Goal: Task Accomplishment & Management: Complete application form

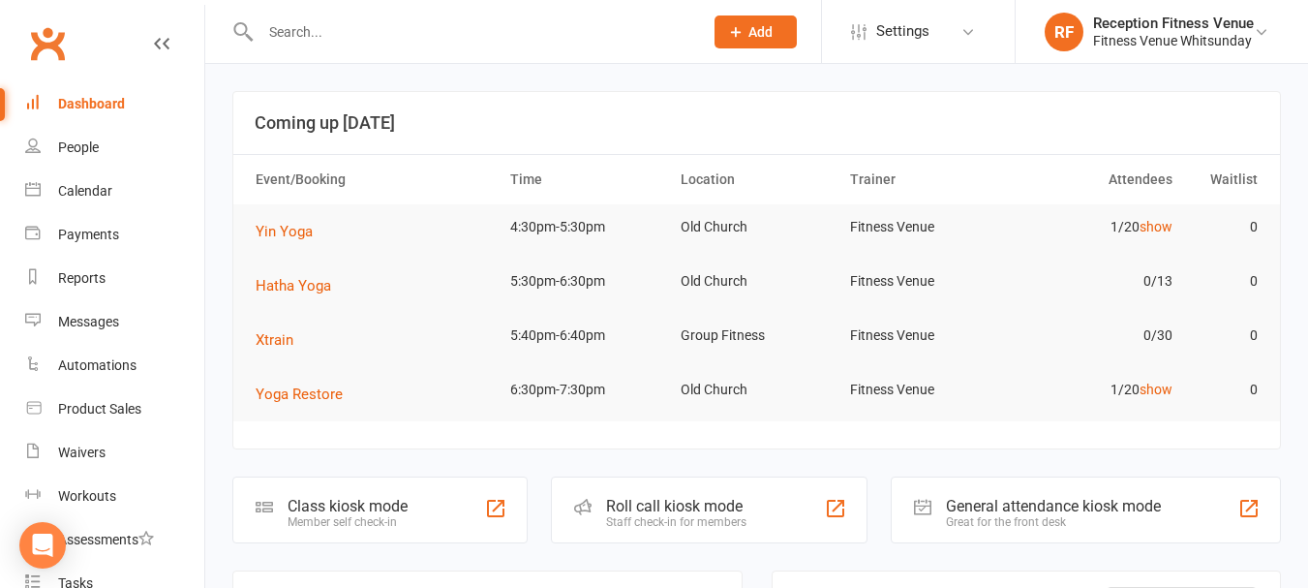
click at [270, 27] on input "text" at bounding box center [472, 31] width 435 height 27
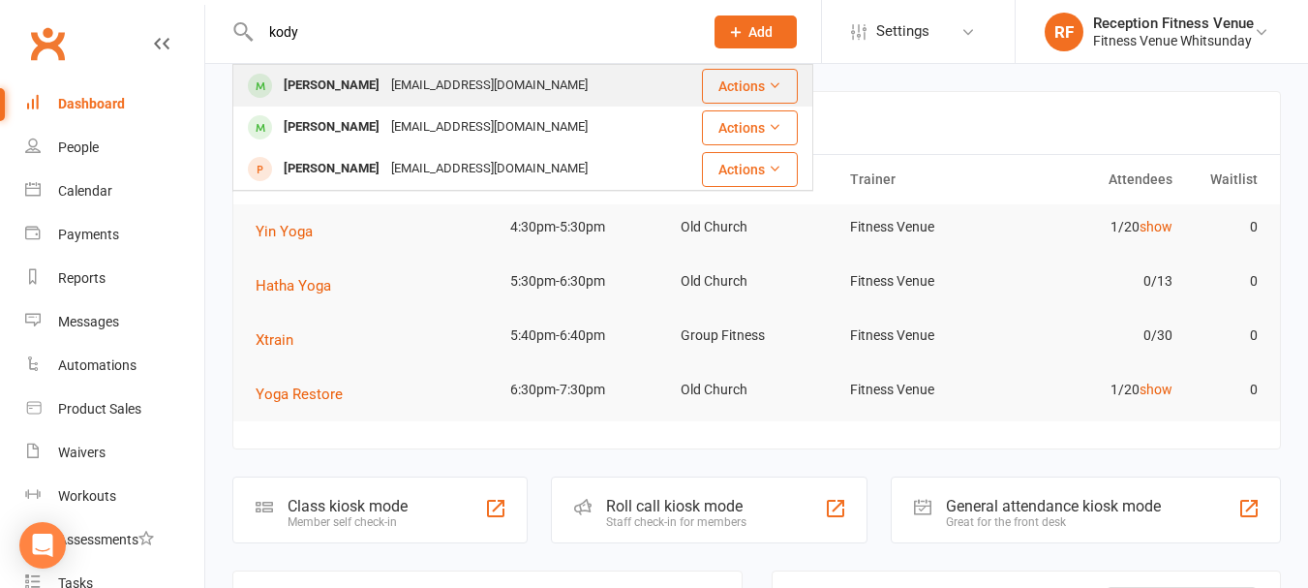
type input "kody"
click at [302, 75] on div "[PERSON_NAME]" at bounding box center [331, 86] width 107 height 28
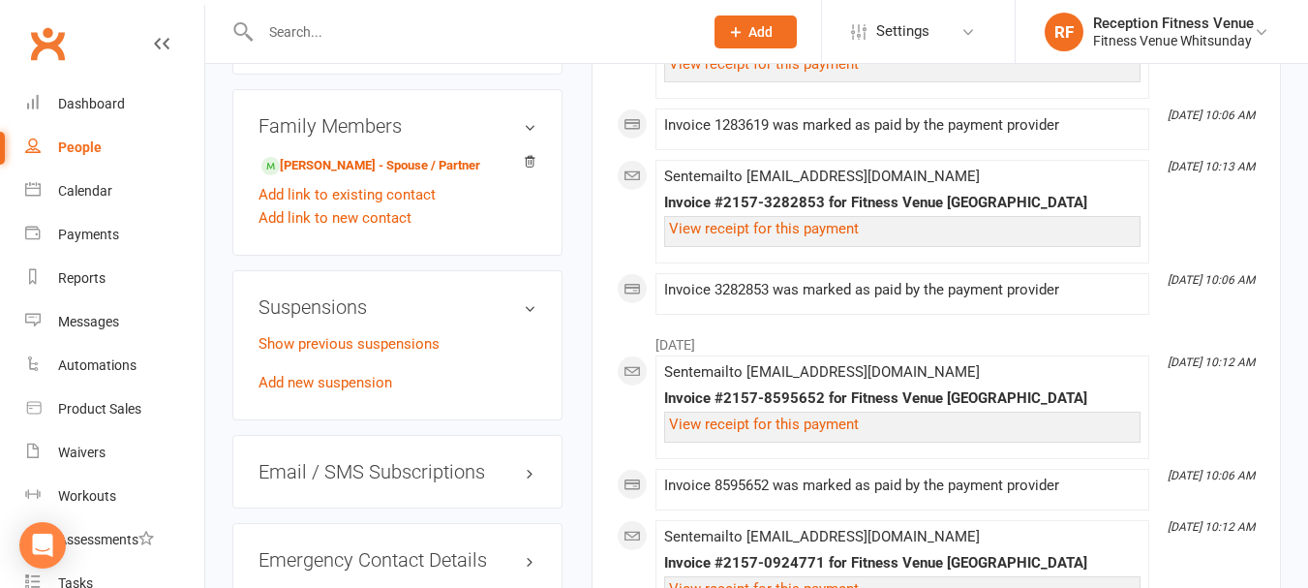
scroll to position [1258, 0]
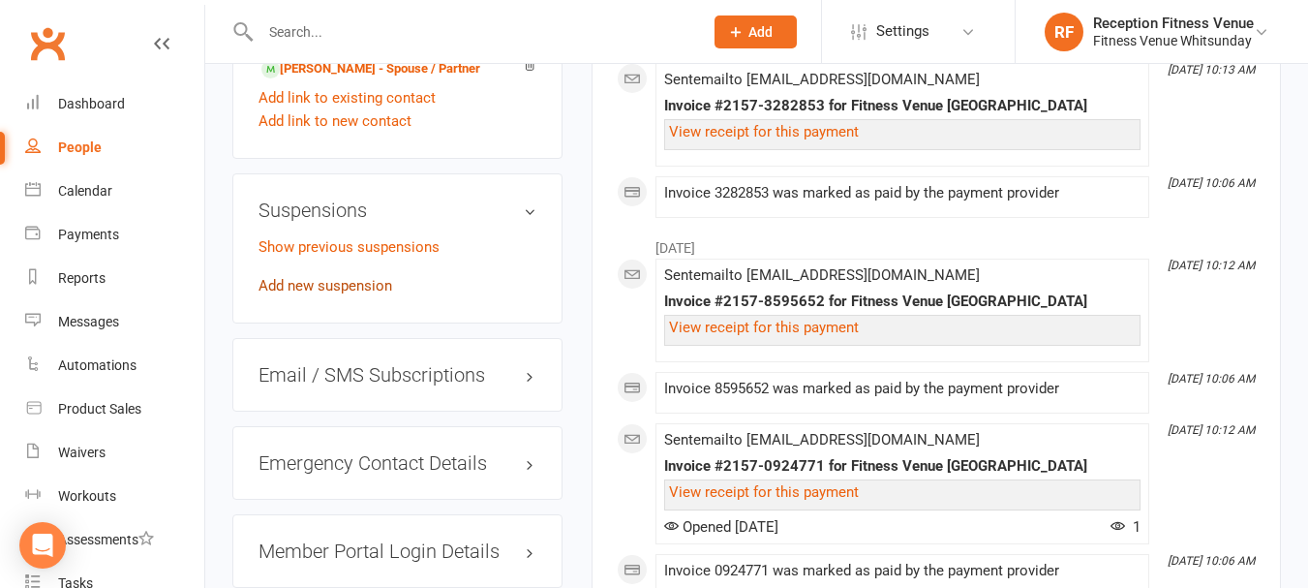
click at [335, 294] on link "Add new suspension" at bounding box center [325, 285] width 134 height 17
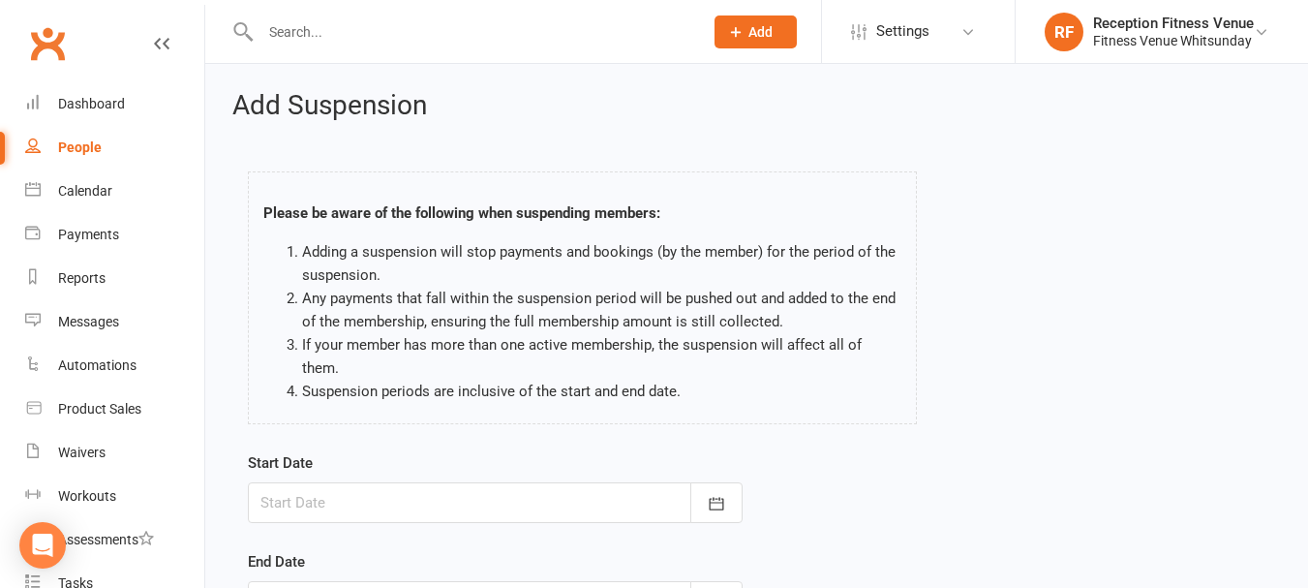
scroll to position [286, 0]
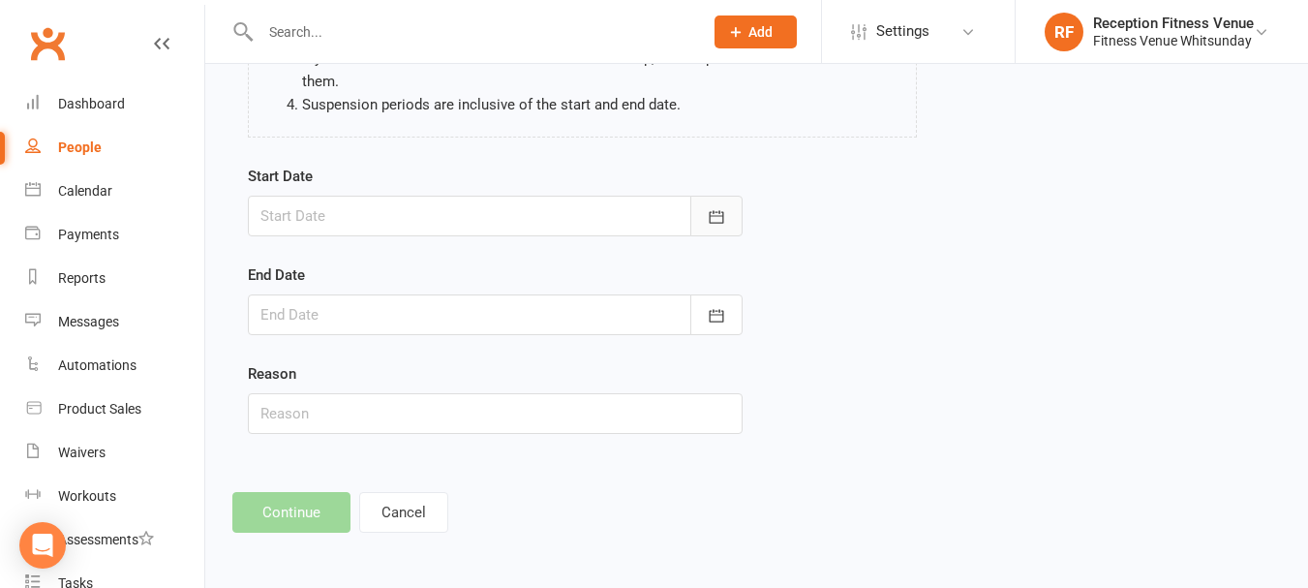
click at [717, 226] on button "button" at bounding box center [716, 216] width 52 height 41
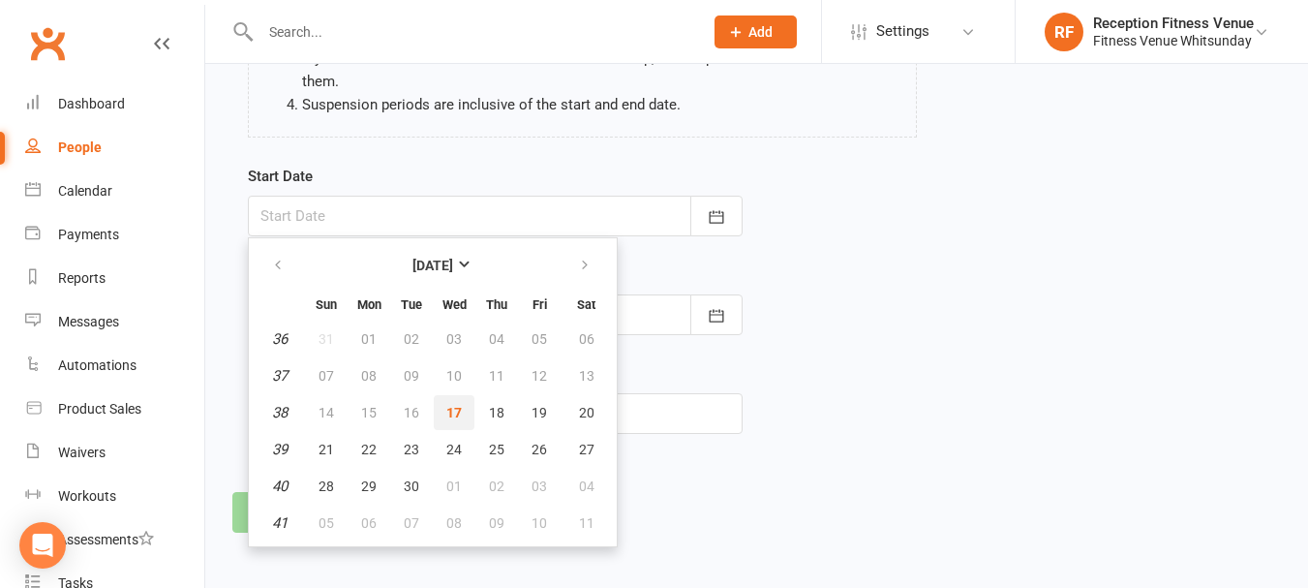
click at [463, 407] on button "17" at bounding box center [454, 412] width 41 height 35
type input "17 Sep 2025"
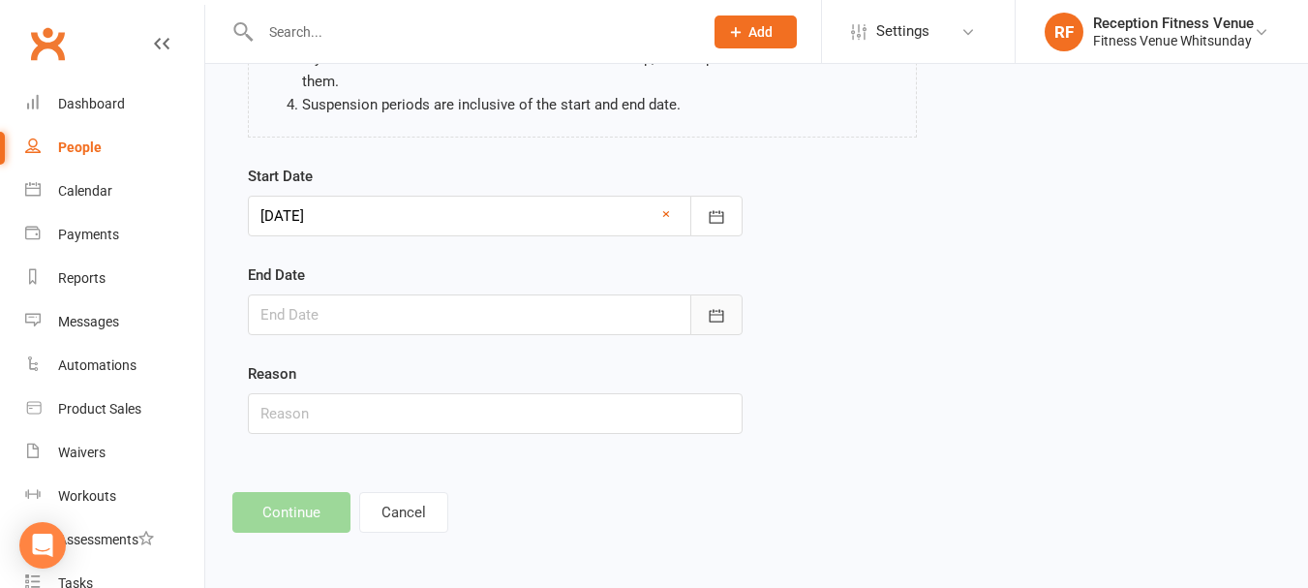
click at [716, 326] on button "button" at bounding box center [716, 314] width 52 height 41
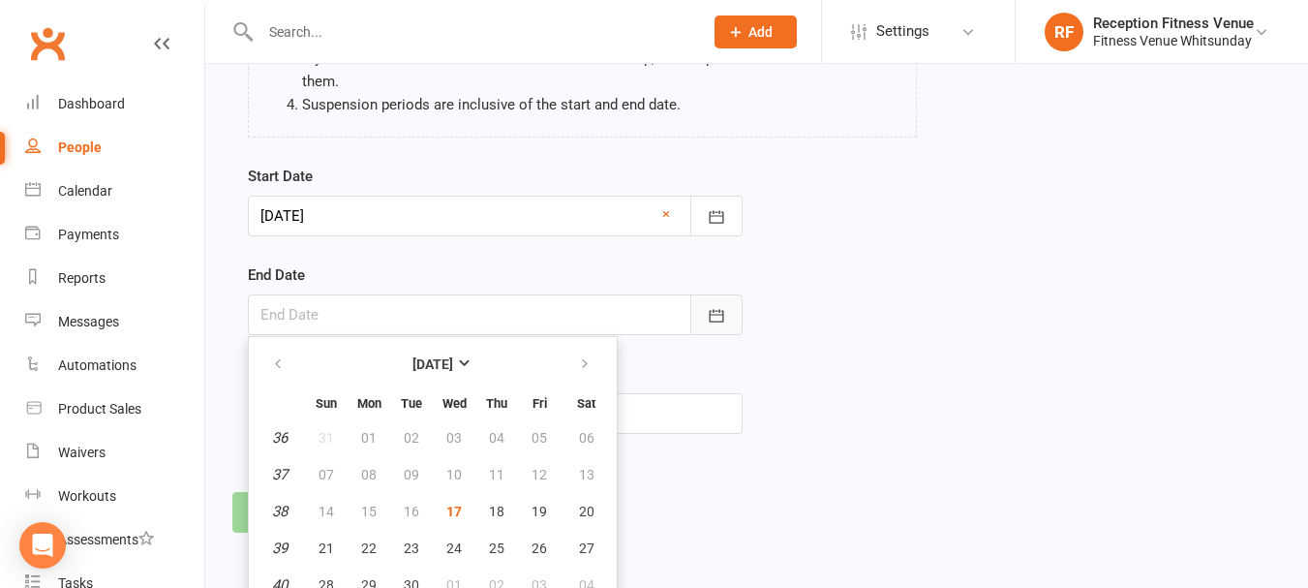
scroll to position [340, 0]
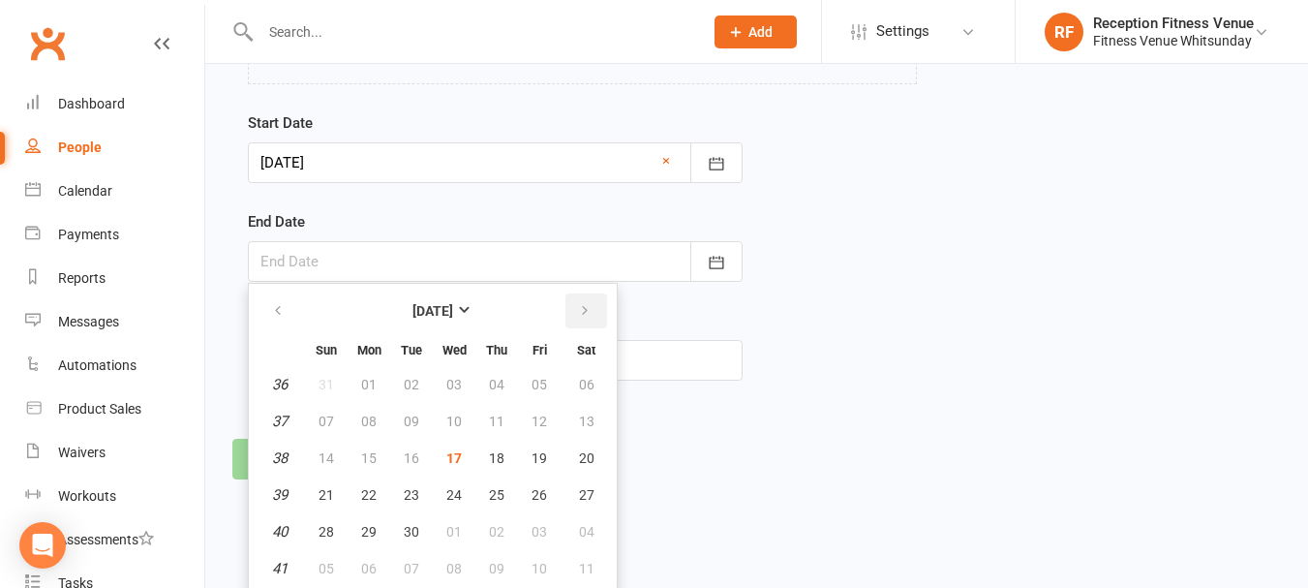
click at [585, 312] on icon "button" at bounding box center [585, 310] width 14 height 15
click at [587, 305] on icon "button" at bounding box center [585, 310] width 14 height 15
click at [331, 563] on span "30" at bounding box center [325, 567] width 15 height 15
type input "30 Nov 2025"
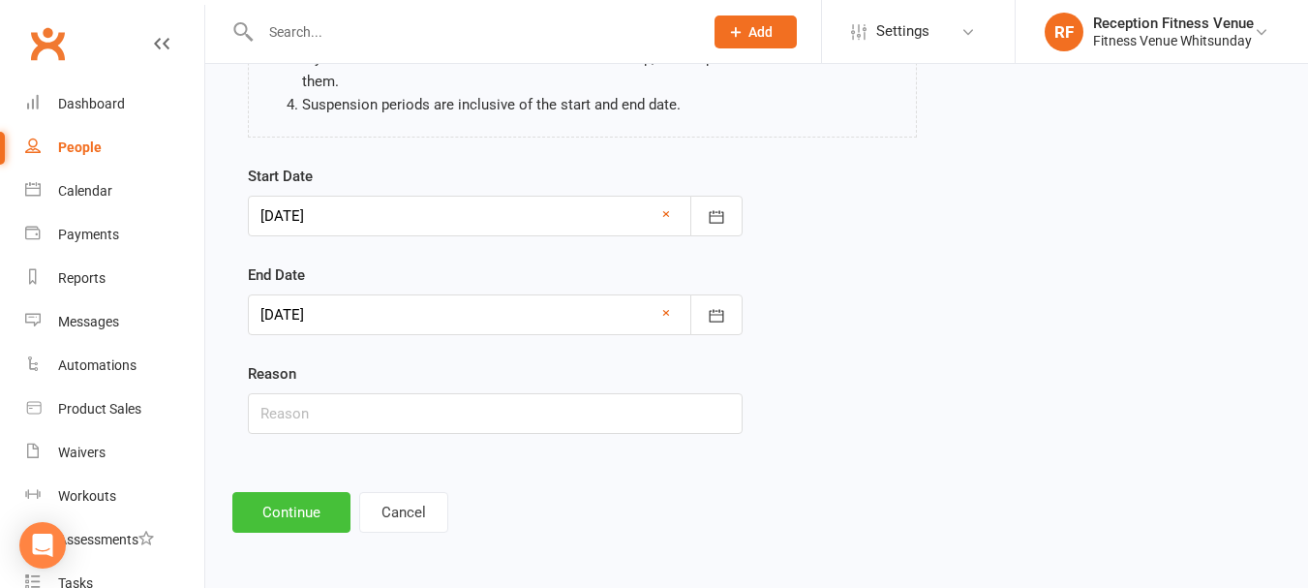
click at [294, 513] on button "Continue" at bounding box center [291, 512] width 118 height 41
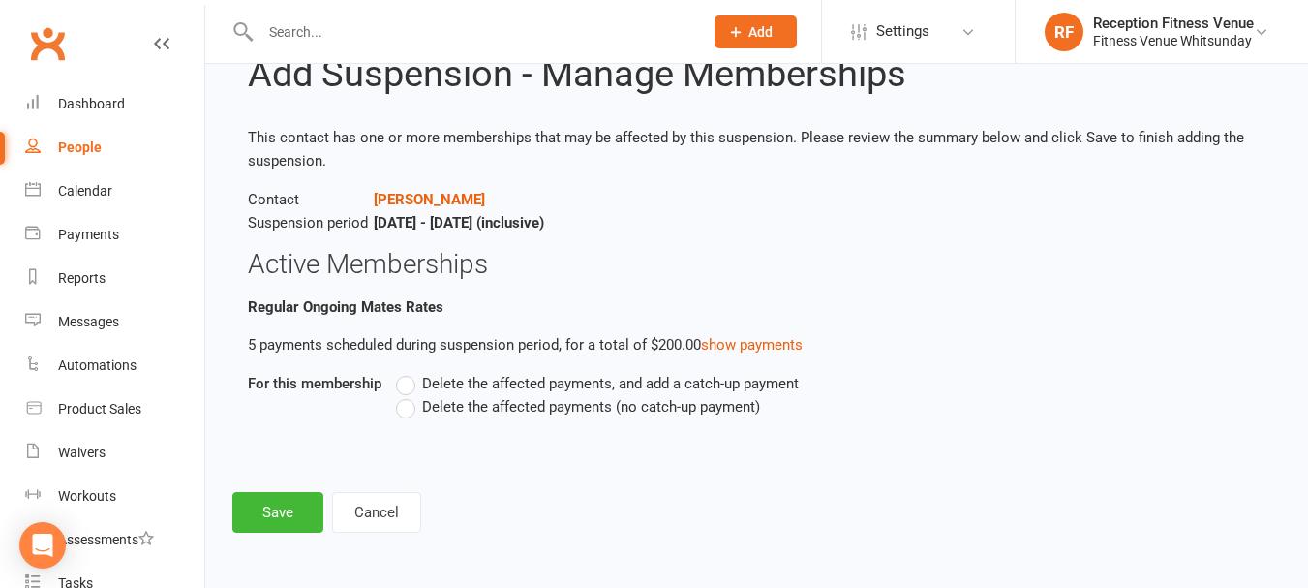
scroll to position [0, 0]
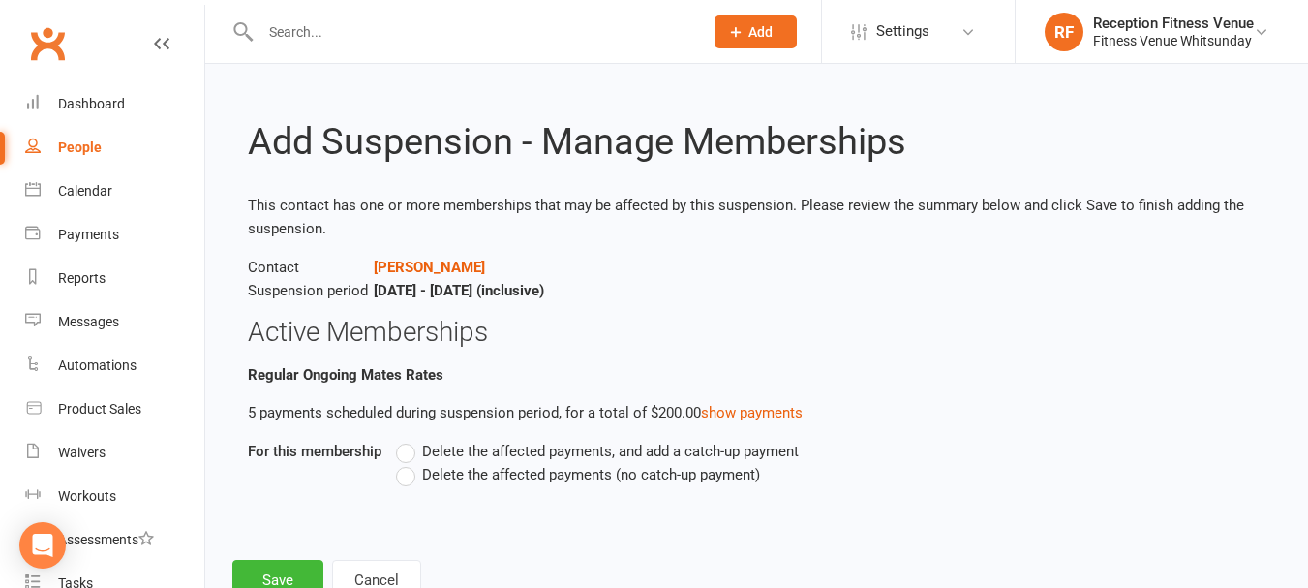
click at [446, 470] on span "Delete the affected payments (no catch-up payment)" at bounding box center [591, 473] width 338 height 20
click at [408, 463] on input "Delete the affected payments (no catch-up payment)" at bounding box center [402, 463] width 13 height 0
click at [305, 573] on button "Save" at bounding box center [277, 579] width 91 height 41
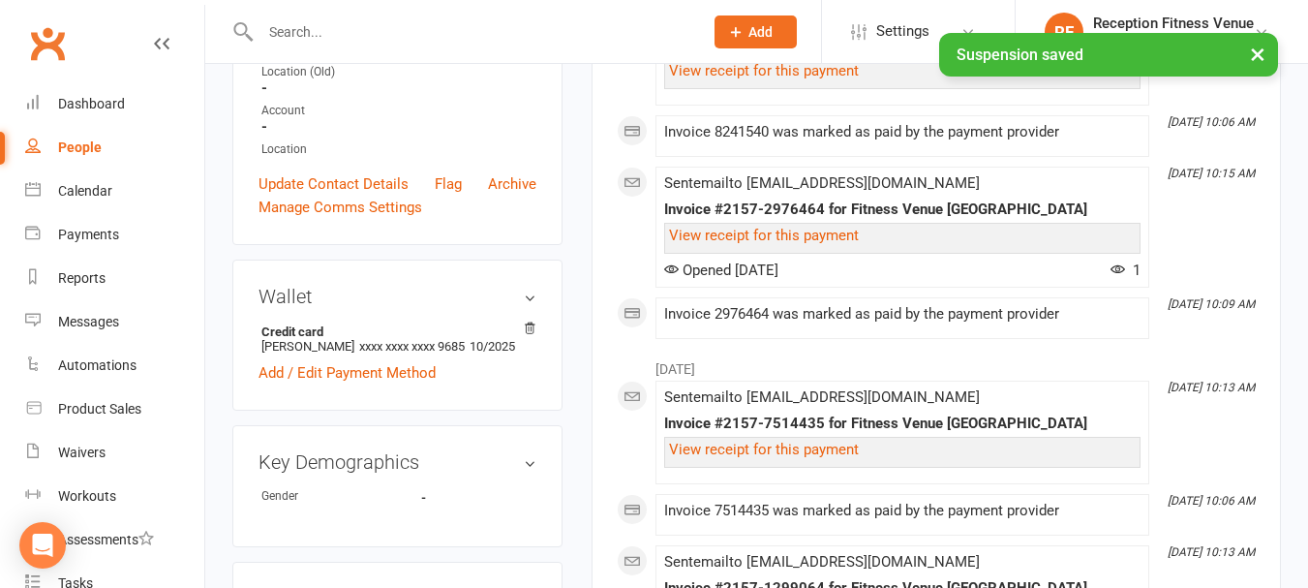
scroll to position [968, 0]
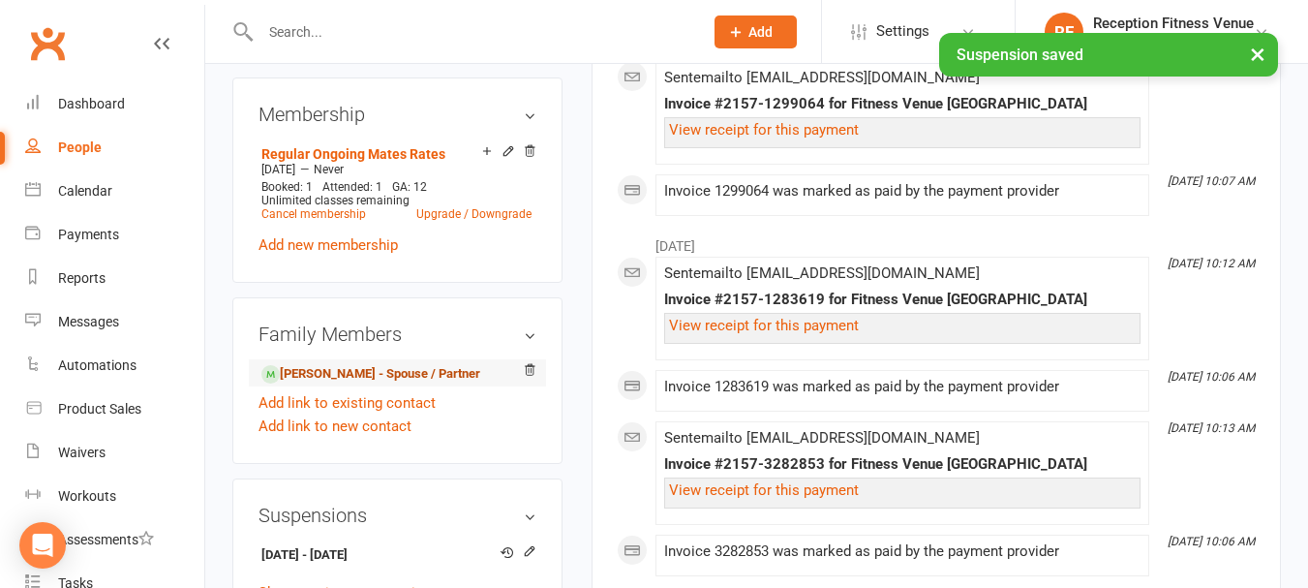
click at [353, 384] on link "Jessica Barr - Spouse / Partner" at bounding box center [370, 374] width 219 height 20
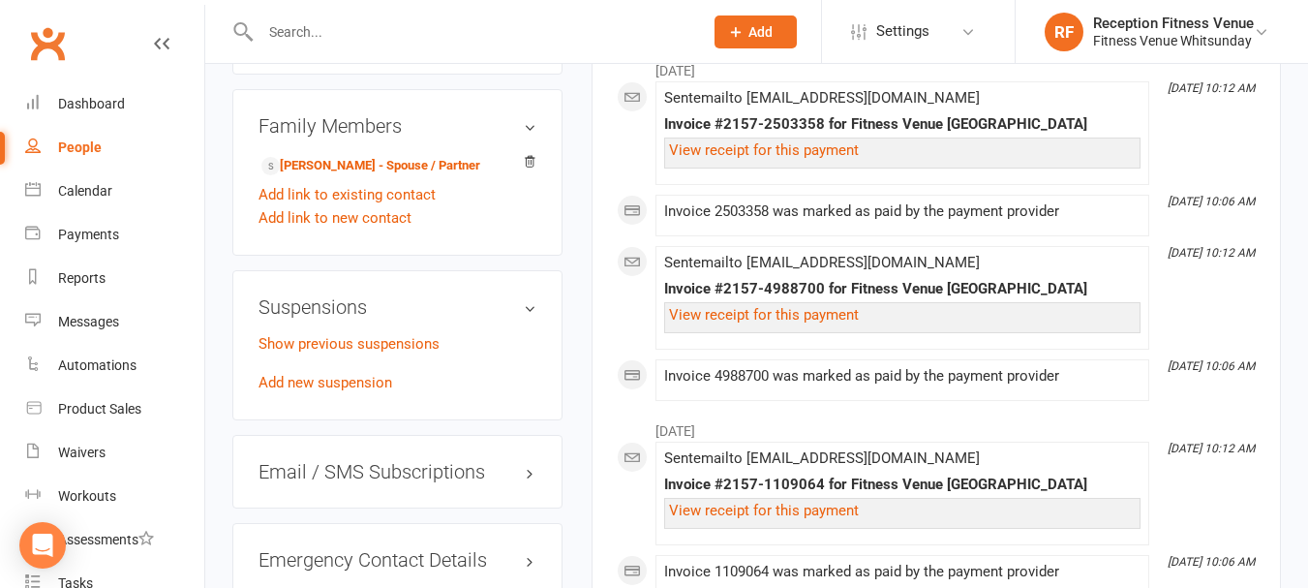
scroll to position [1258, 0]
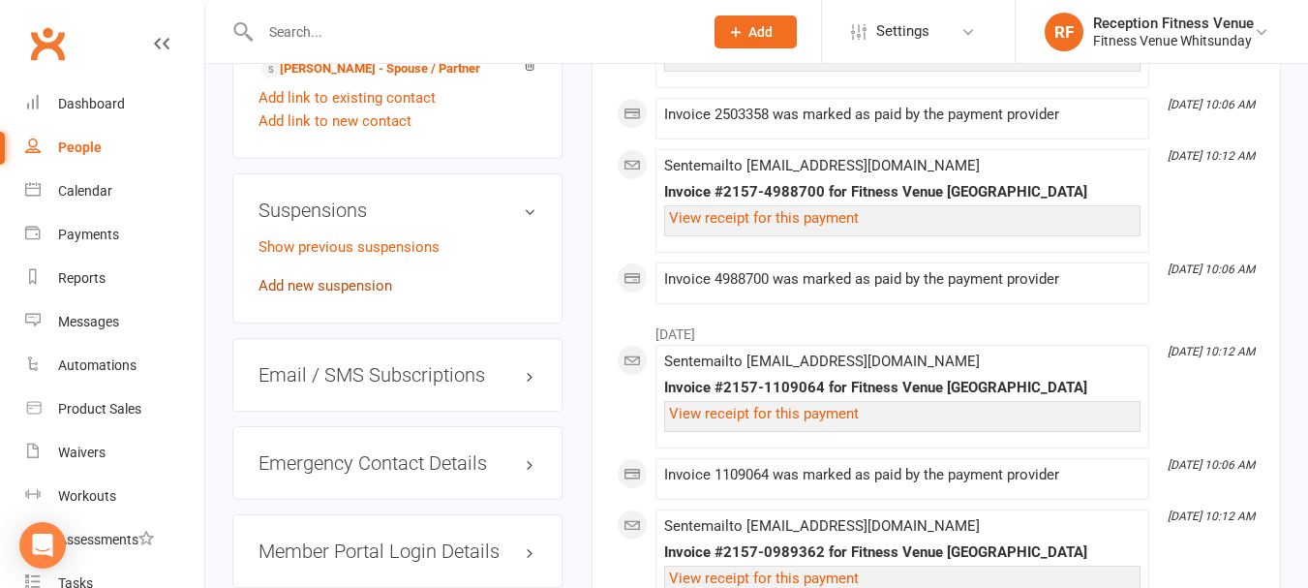
click at [331, 294] on link "Add new suspension" at bounding box center [325, 285] width 134 height 17
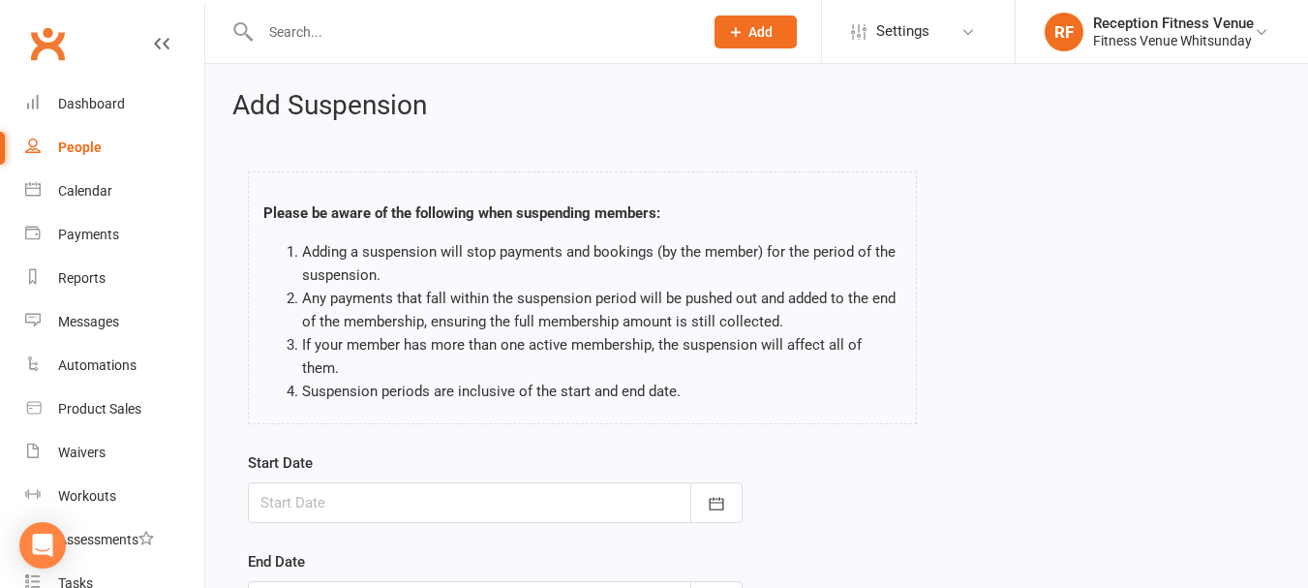
scroll to position [286, 0]
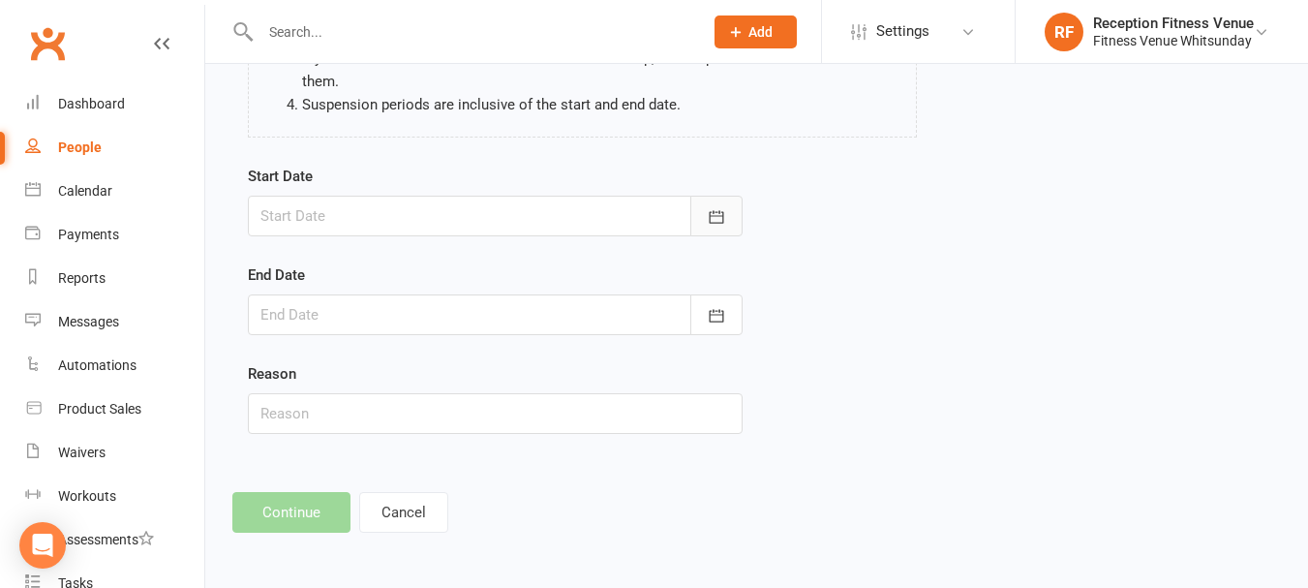
click at [702, 226] on button "button" at bounding box center [716, 216] width 52 height 41
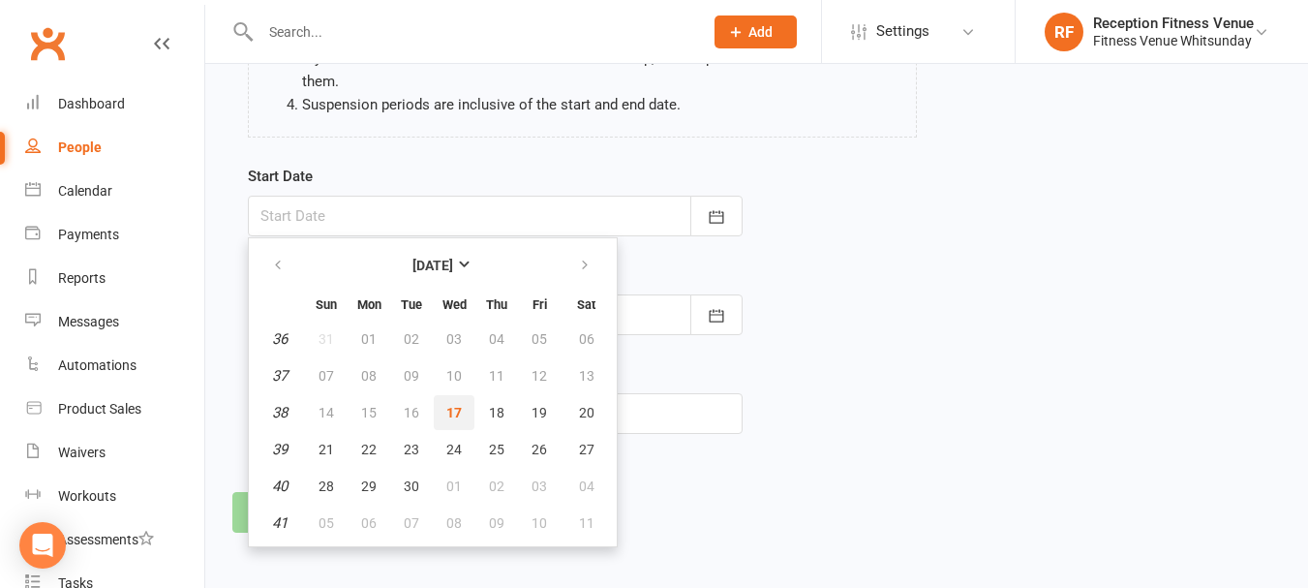
click at [464, 407] on button "17" at bounding box center [454, 412] width 41 height 35
type input "17 Sep 2025"
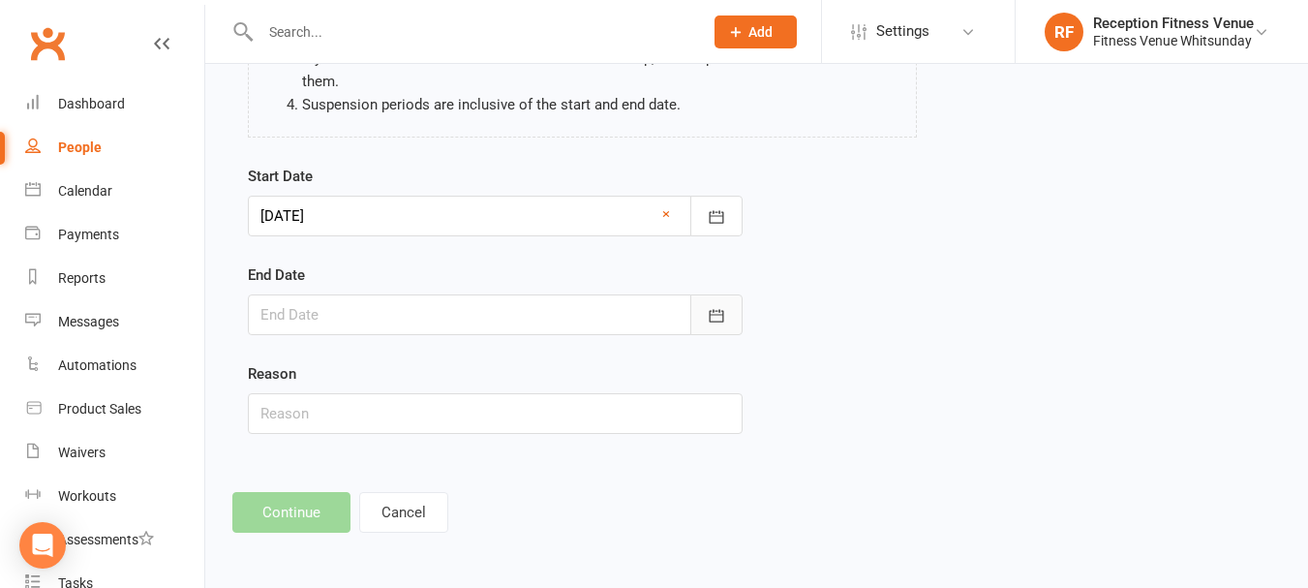
click at [711, 323] on icon "button" at bounding box center [716, 315] width 19 height 19
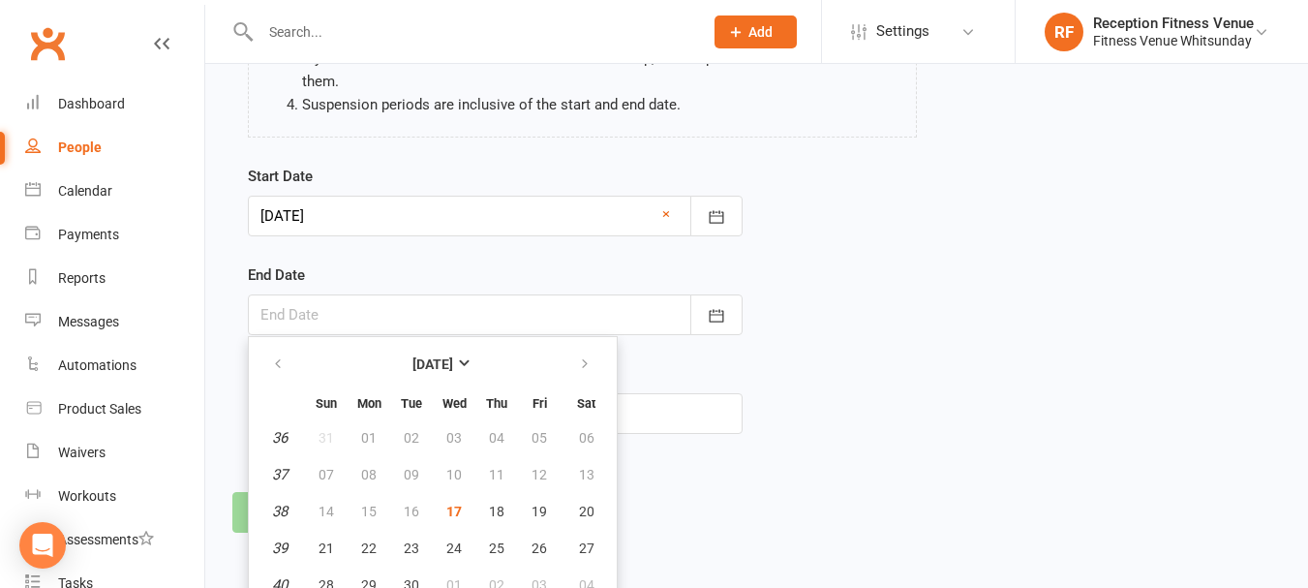
scroll to position [340, 0]
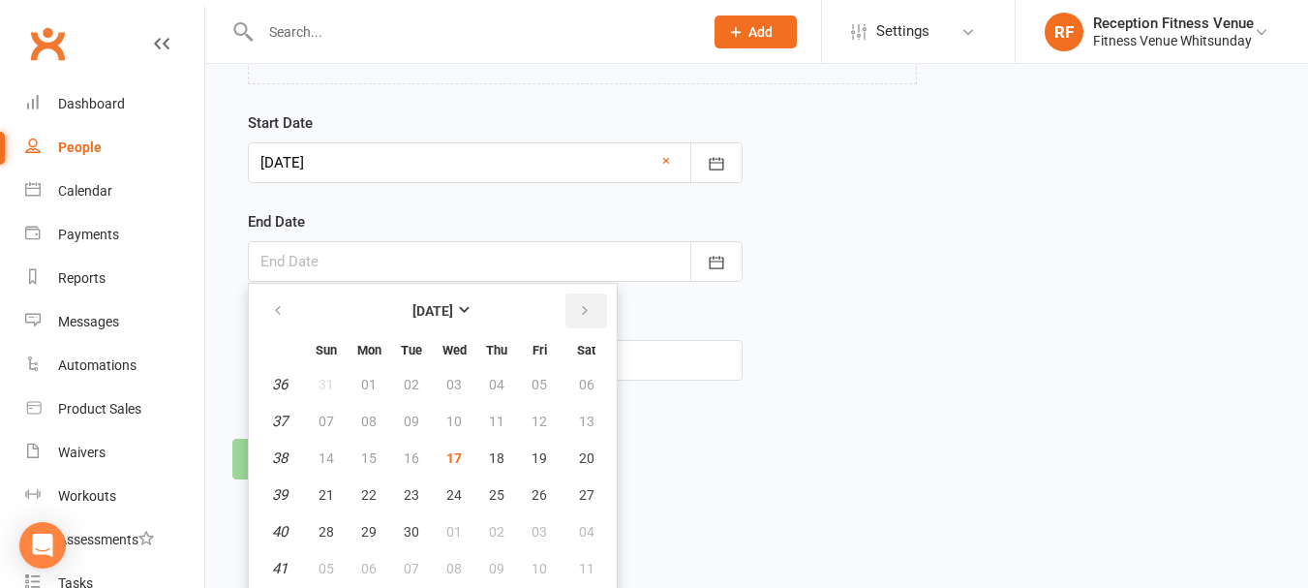
click at [584, 303] on icon "button" at bounding box center [585, 310] width 14 height 15
click at [345, 560] on button "30" at bounding box center [326, 568] width 41 height 35
type input "30 Nov 2025"
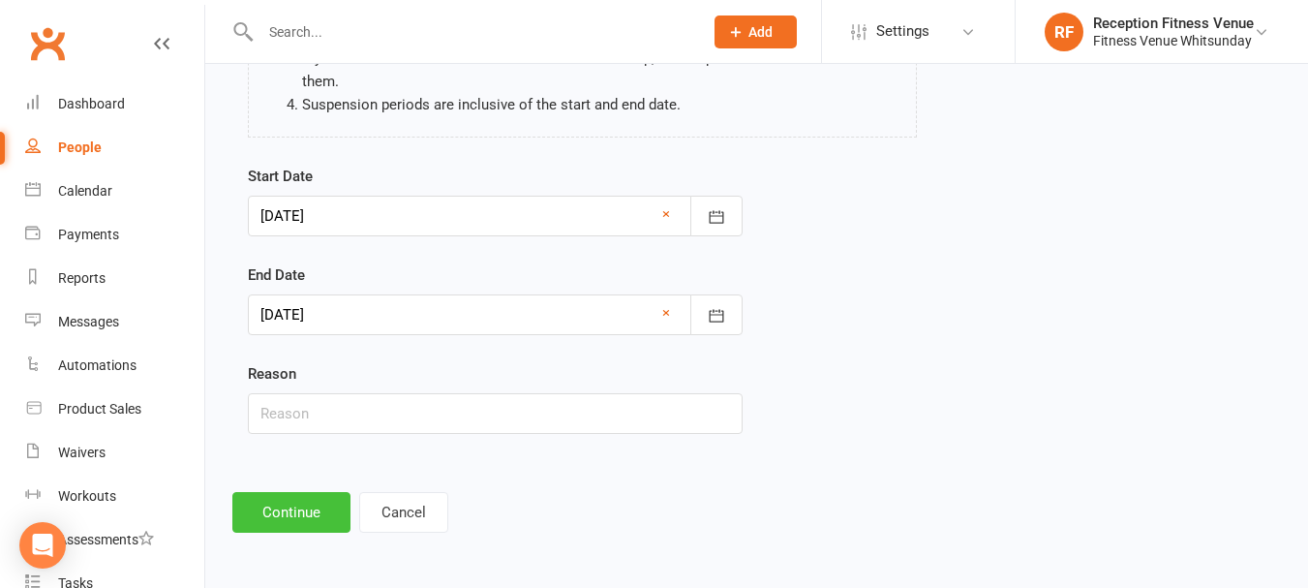
click at [290, 512] on button "Continue" at bounding box center [291, 512] width 118 height 41
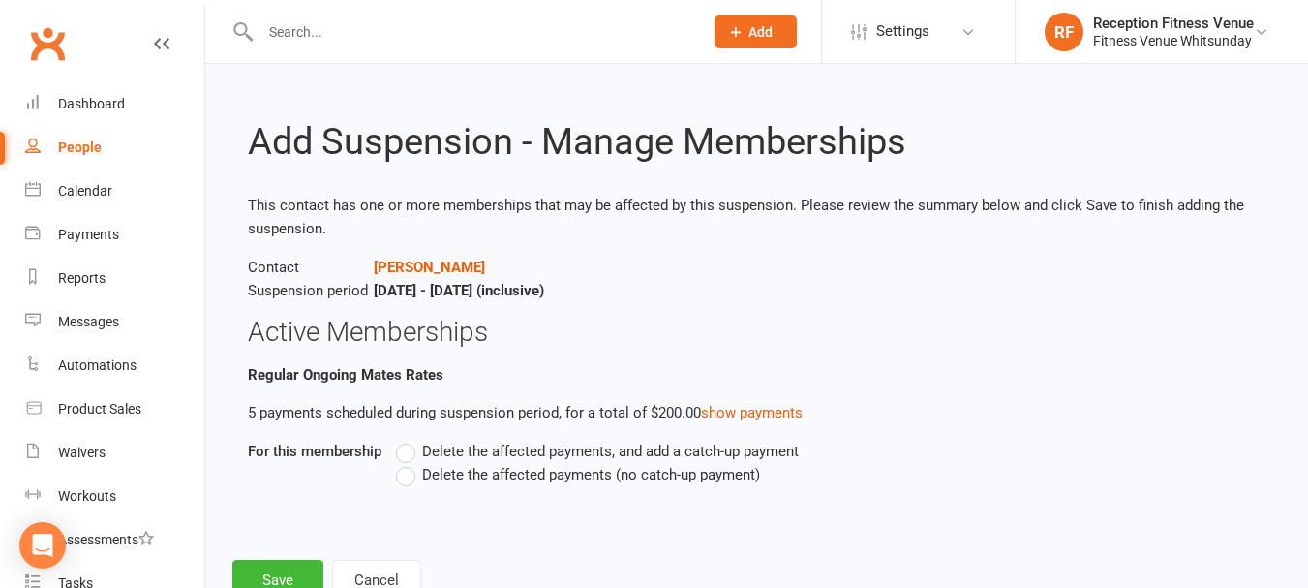
click at [407, 483] on label "Delete the affected payments (no catch-up payment)" at bounding box center [578, 474] width 364 height 23
click at [407, 463] on input "Delete the affected payments (no catch-up payment)" at bounding box center [402, 463] width 13 height 0
click at [258, 580] on button "Save" at bounding box center [277, 579] width 91 height 41
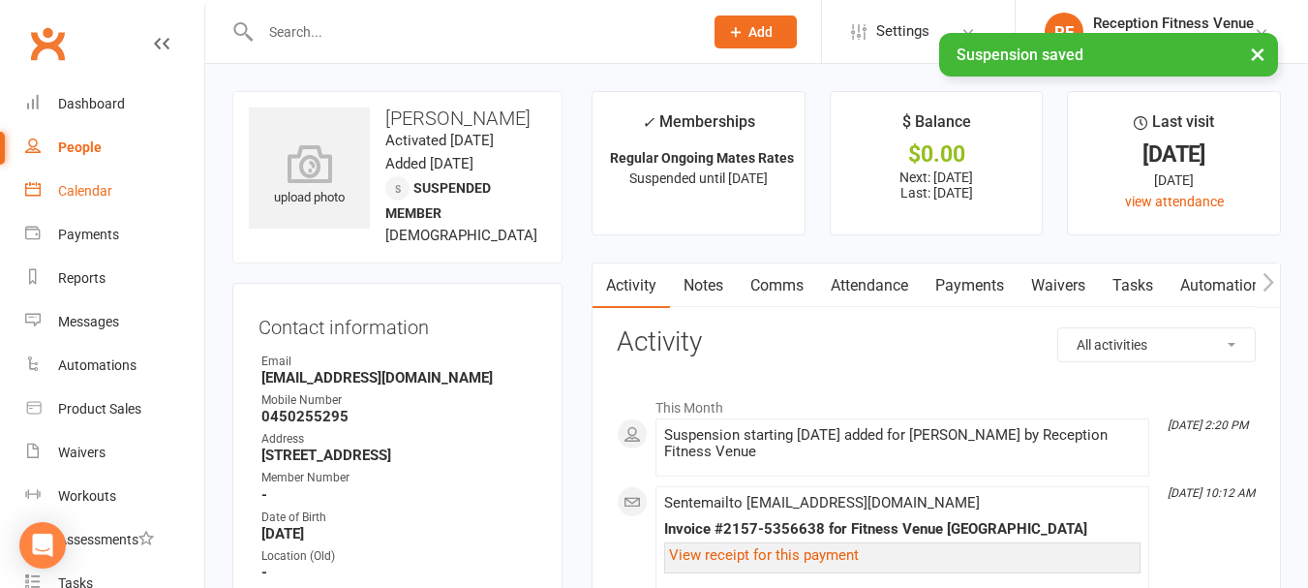
click at [123, 173] on link "Calendar" at bounding box center [114, 191] width 179 height 44
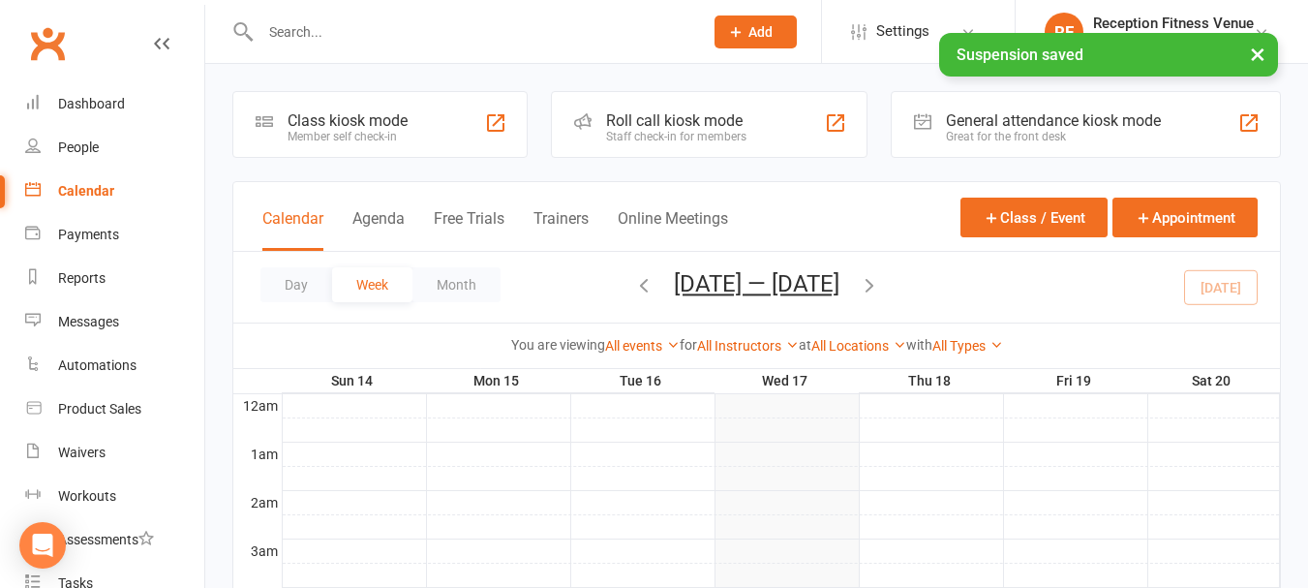
click at [980, 115] on div "General attendance kiosk mode" at bounding box center [1053, 120] width 215 height 18
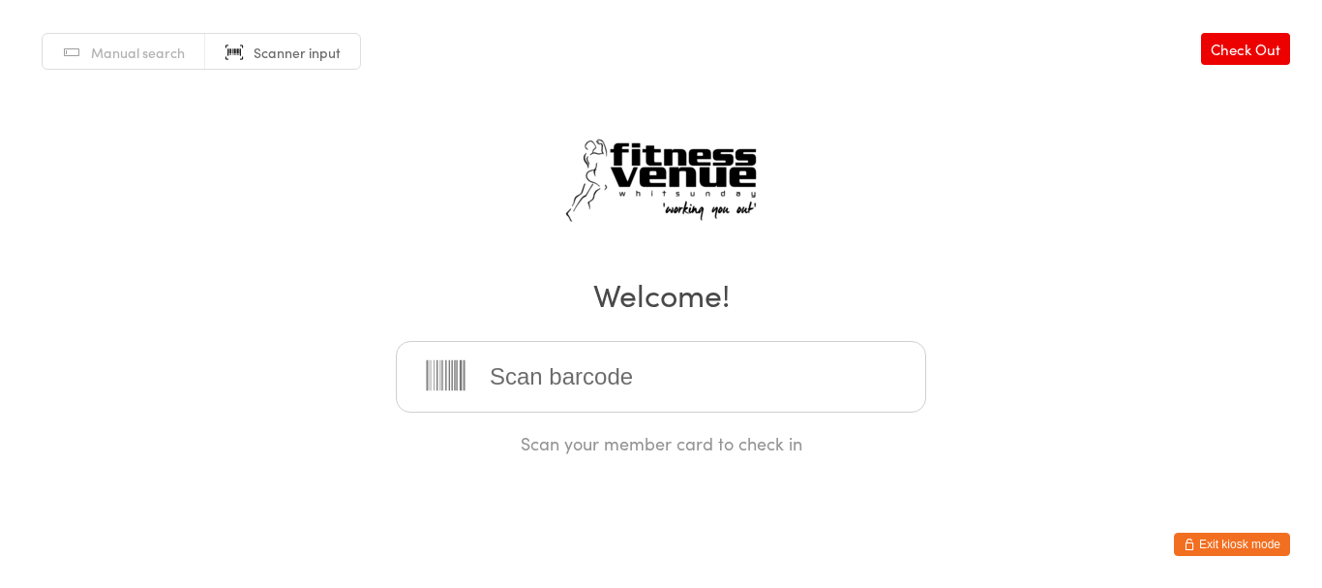
click at [1269, 543] on button "Exit kiosk mode" at bounding box center [1232, 543] width 116 height 23
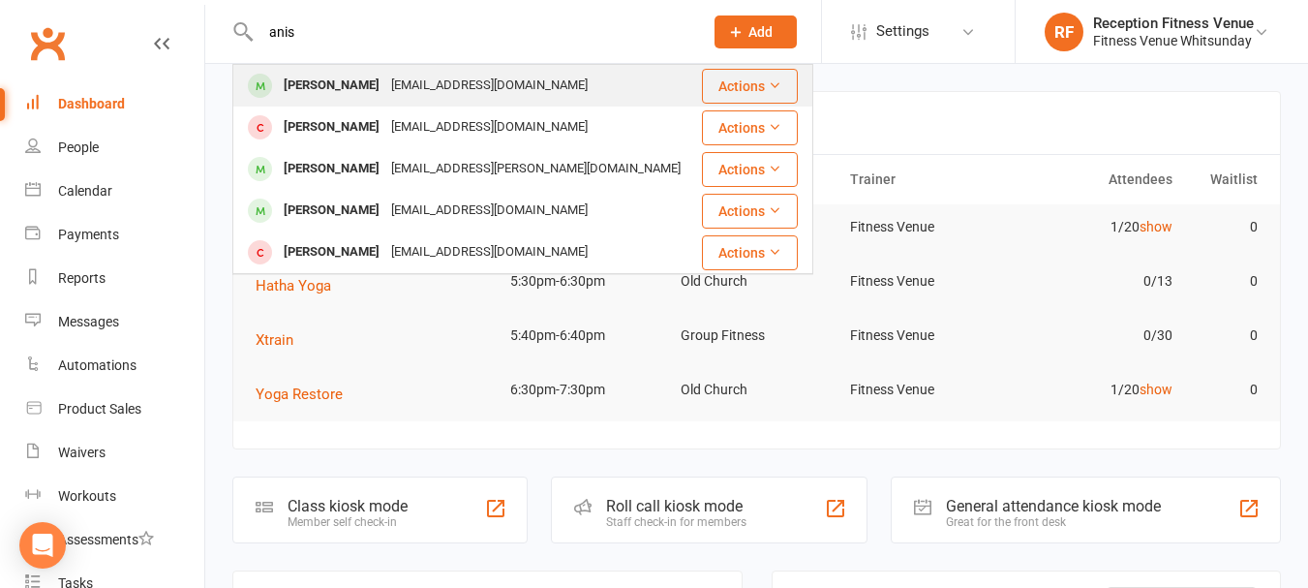
type input "anis"
click at [333, 100] on div "[PERSON_NAME]" at bounding box center [331, 86] width 107 height 28
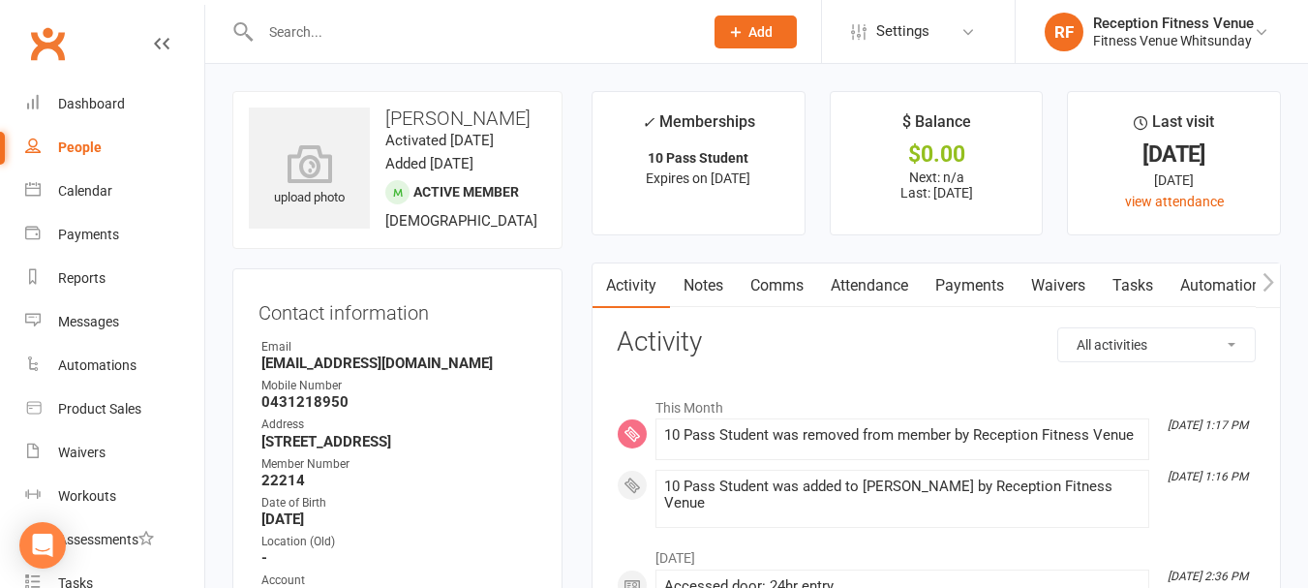
click at [988, 281] on link "Payments" at bounding box center [969, 285] width 96 height 45
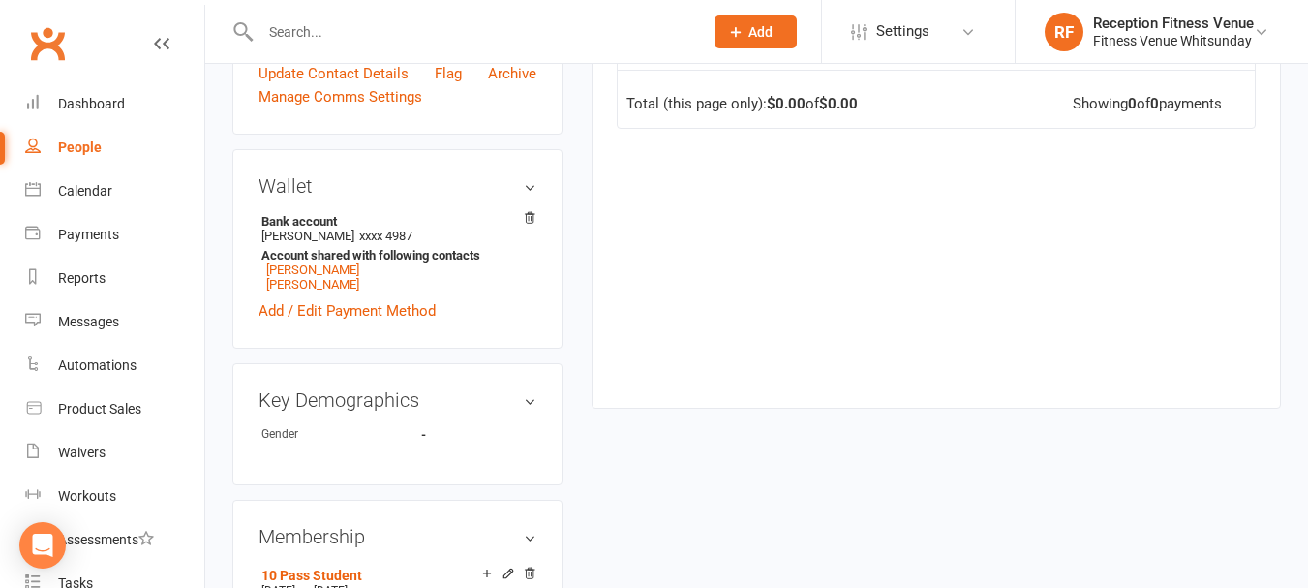
scroll to position [290, 0]
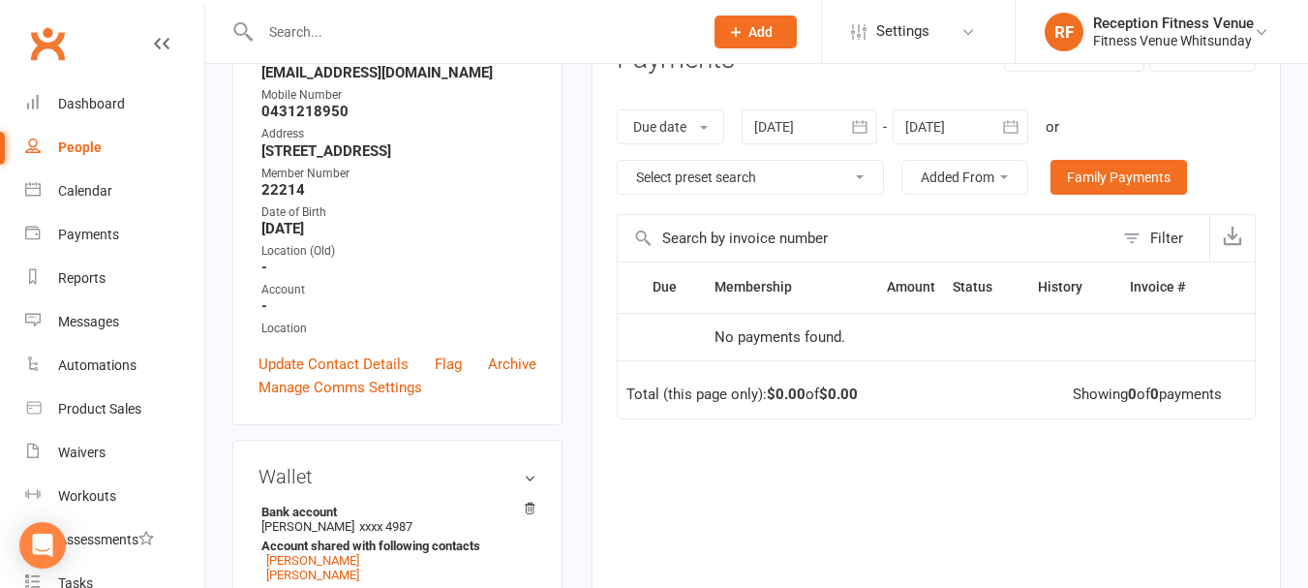
click at [868, 114] on button "button" at bounding box center [859, 126] width 35 height 35
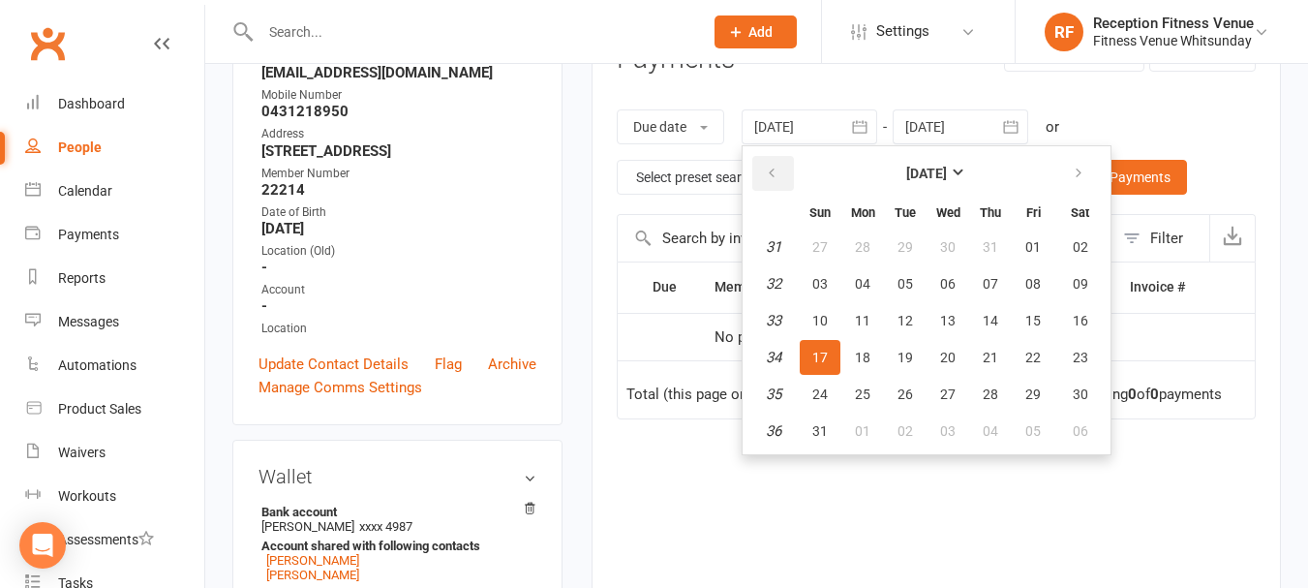
click at [777, 163] on button "button" at bounding box center [773, 173] width 42 height 35
click at [823, 295] on button "08" at bounding box center [819, 283] width 41 height 35
type input "08 Jun 2025"
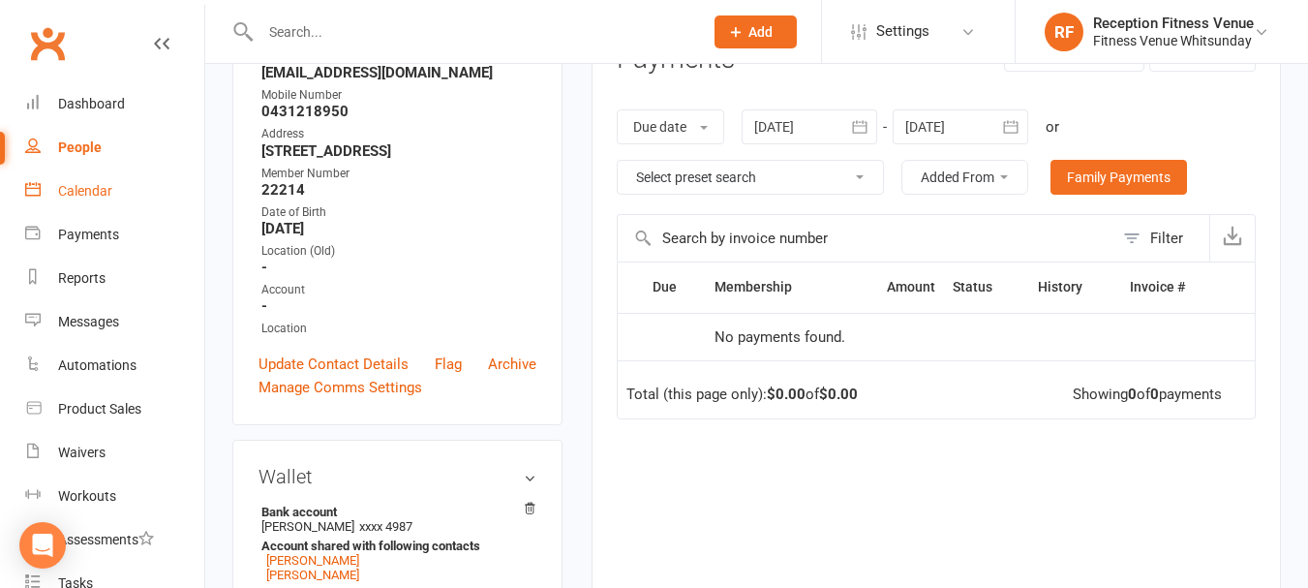
scroll to position [0, 0]
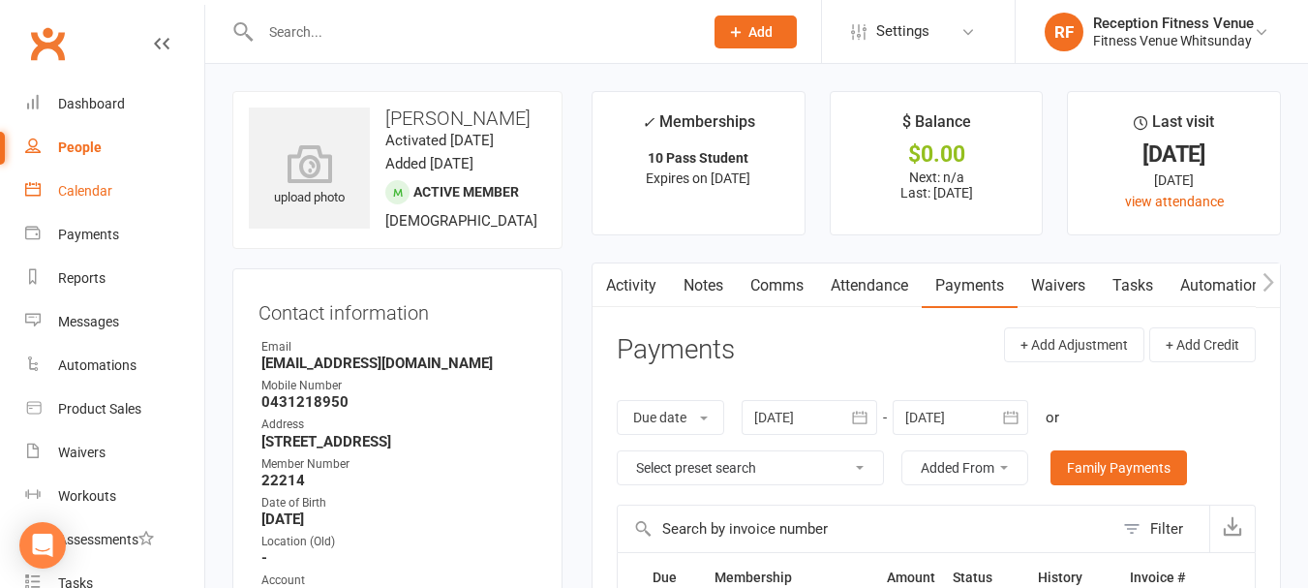
click at [62, 186] on div "Calendar" at bounding box center [85, 190] width 54 height 15
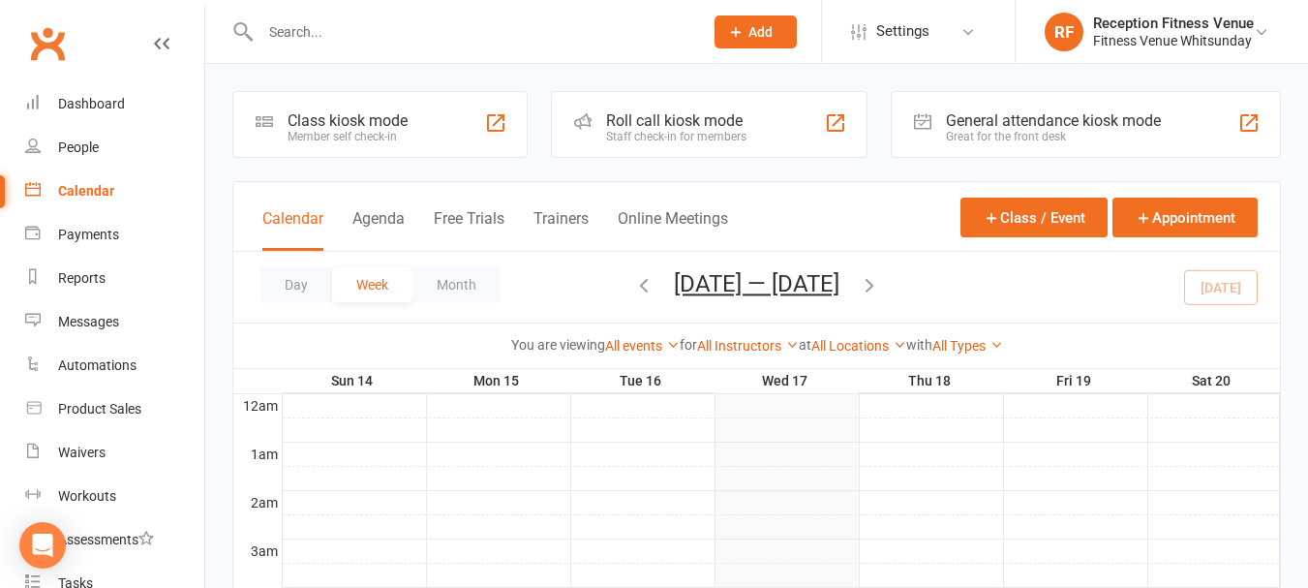
click at [1109, 121] on div "General attendance kiosk mode" at bounding box center [1053, 120] width 215 height 18
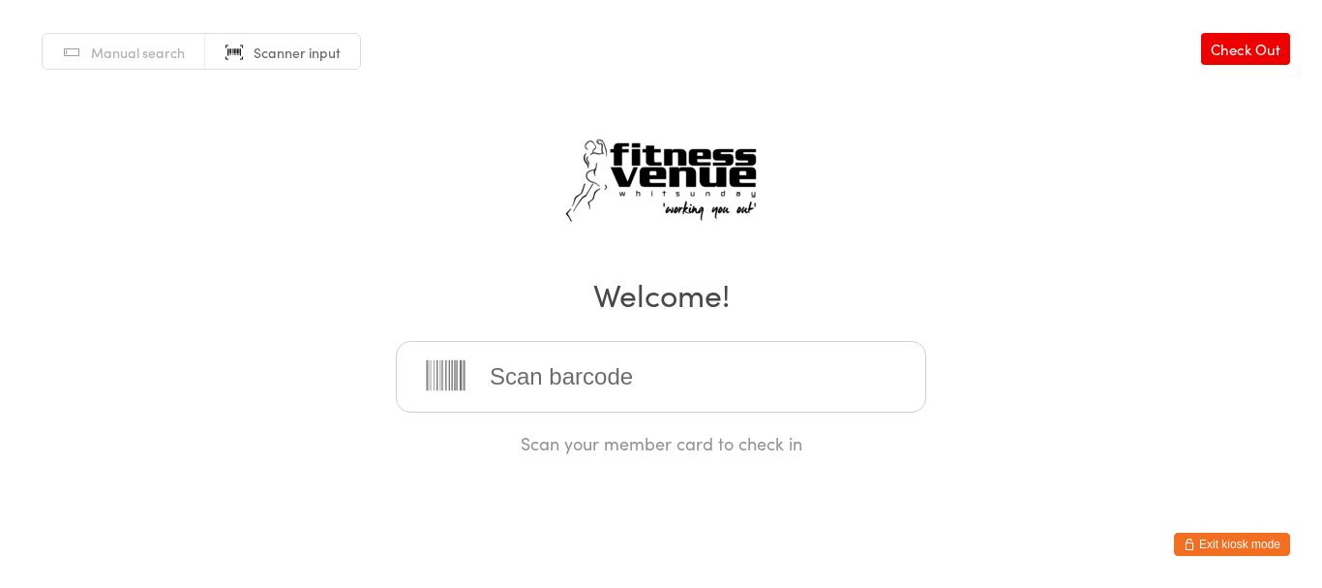
click at [620, 371] on input "search" at bounding box center [661, 377] width 530 height 72
click at [610, 377] on input "search" at bounding box center [661, 377] width 530 height 72
